Goal: Task Accomplishment & Management: Complete application form

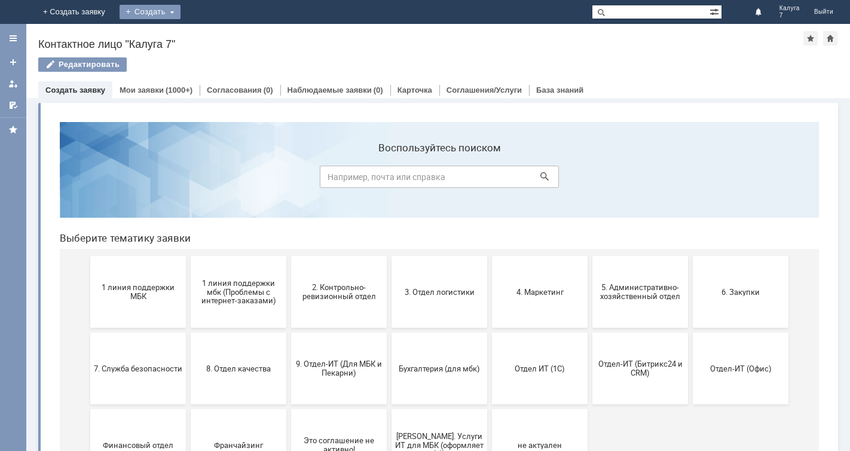
click at [181, 10] on div "Создать" at bounding box center [150, 12] width 61 height 14
click at [213, 36] on link "Заявка" at bounding box center [167, 36] width 91 height 14
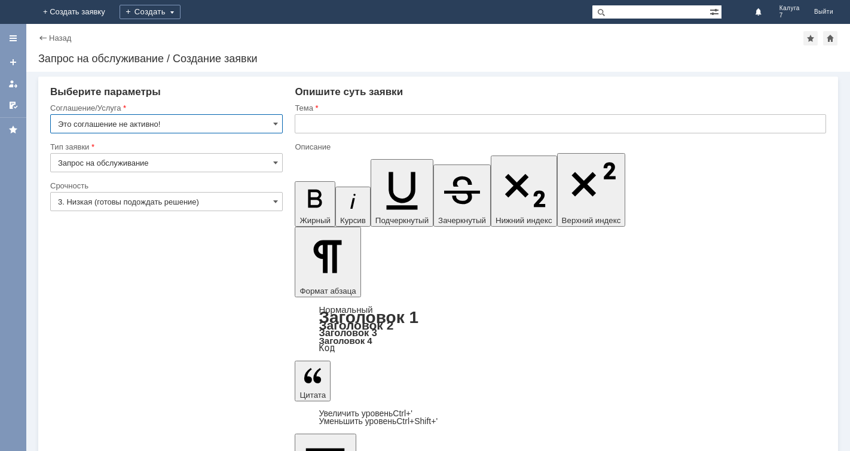
click at [276, 118] on input "Это соглашение не активно!" at bounding box center [166, 123] width 233 height 19
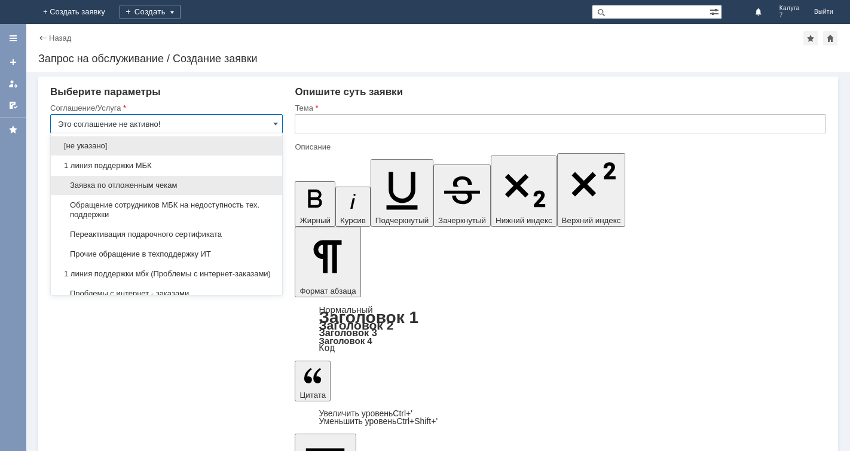
click at [241, 189] on span "Заявка по отложенным чекам" at bounding box center [166, 186] width 217 height 10
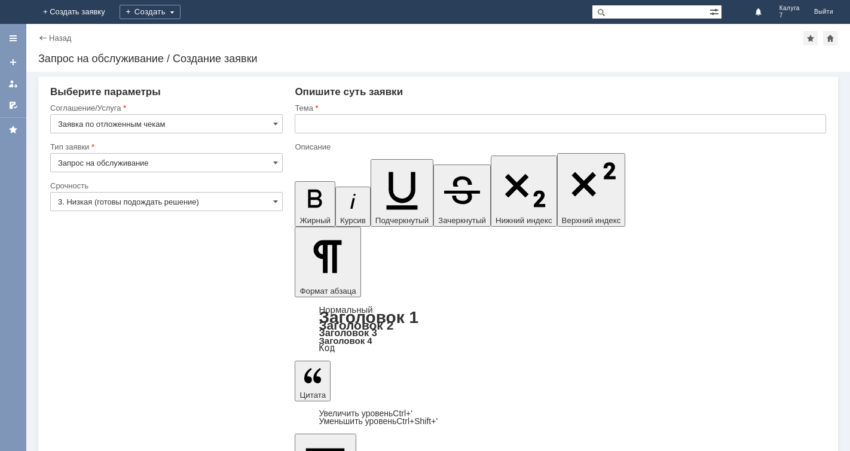
type input "Заявка по отложенным чекам"
click at [274, 201] on span at bounding box center [275, 202] width 5 height 10
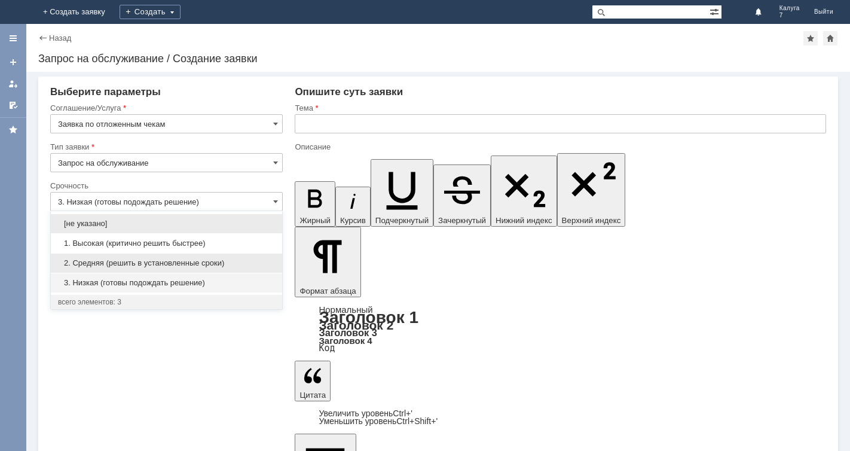
click at [235, 261] on span "2. Средняя (решить в установленные сроки)" at bounding box center [166, 263] width 217 height 10
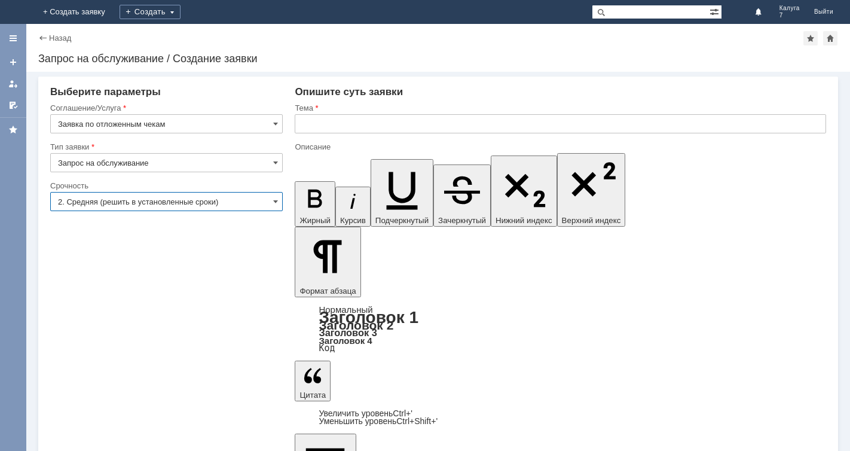
type input "2. Средняя (решить в установленные сроки)"
click at [301, 120] on input "text" at bounding box center [561, 123] width 532 height 19
type input "отложенный чек"
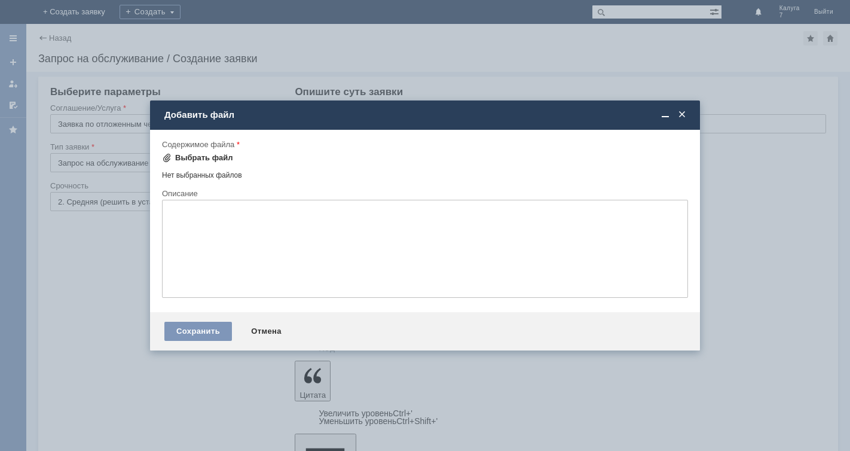
click at [170, 157] on span at bounding box center [167, 158] width 10 height 10
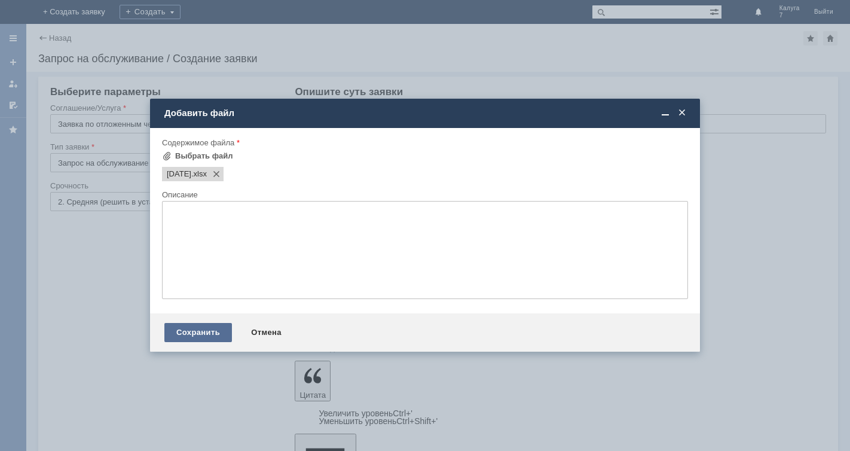
click at [191, 333] on div "Сохранить" at bounding box center [198, 332] width 68 height 19
